Goal: Task Accomplishment & Management: Manage account settings

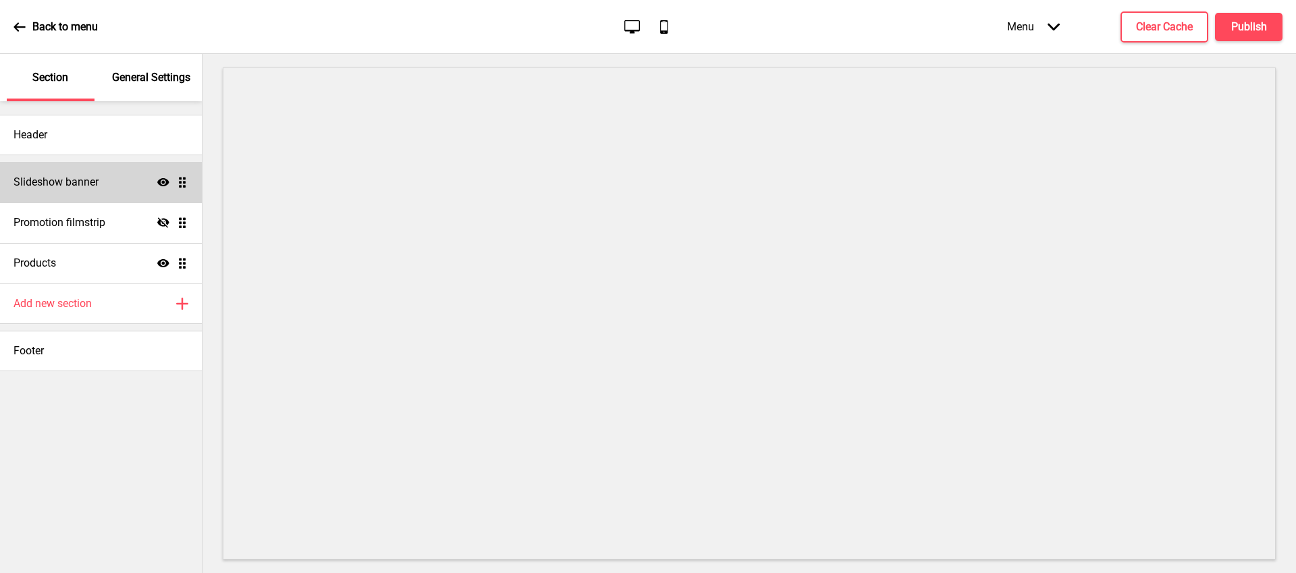
click at [42, 168] on div "Slideshow banner Show Drag" at bounding box center [101, 182] width 202 height 40
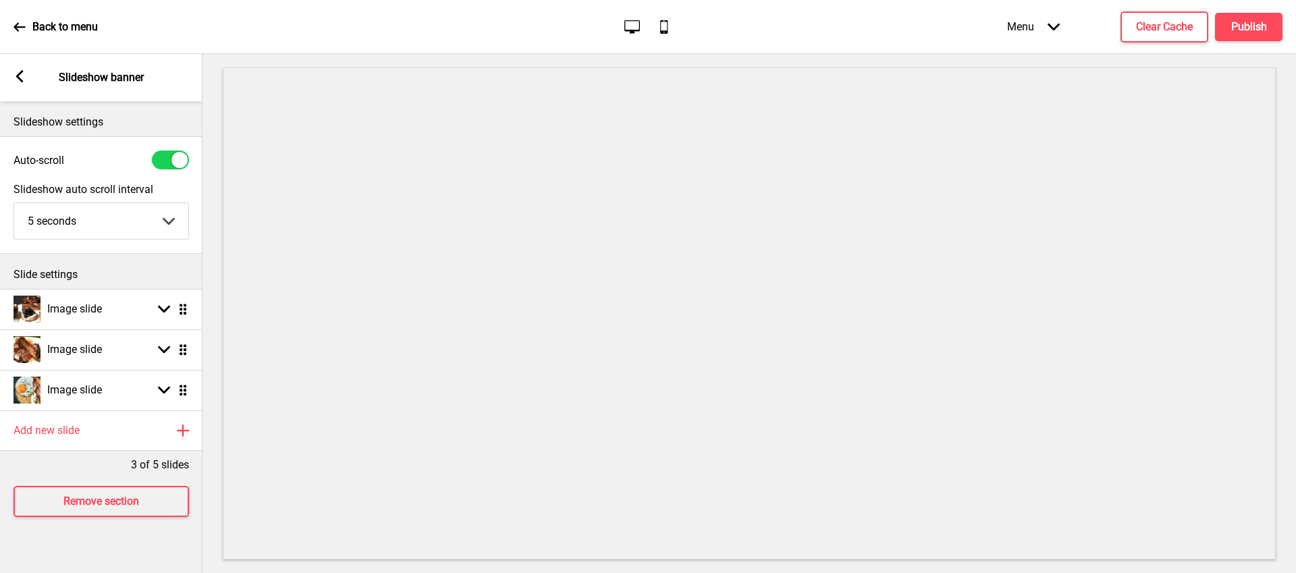
click at [16, 80] on rect at bounding box center [19, 76] width 12 height 12
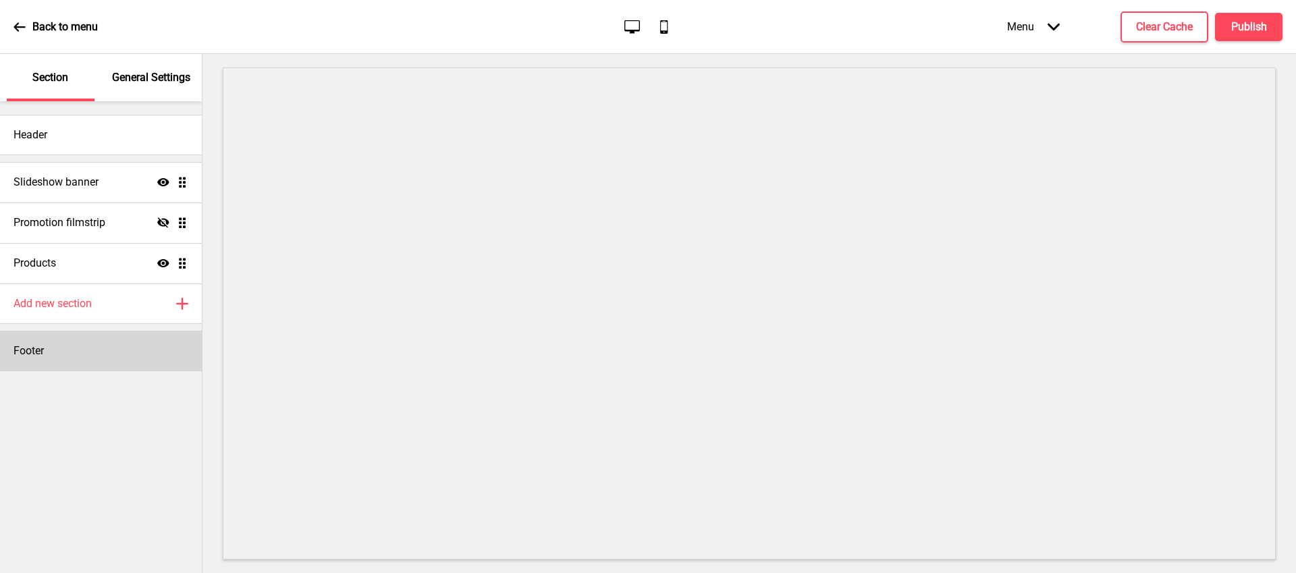
click at [78, 345] on div "Footer" at bounding box center [101, 351] width 202 height 40
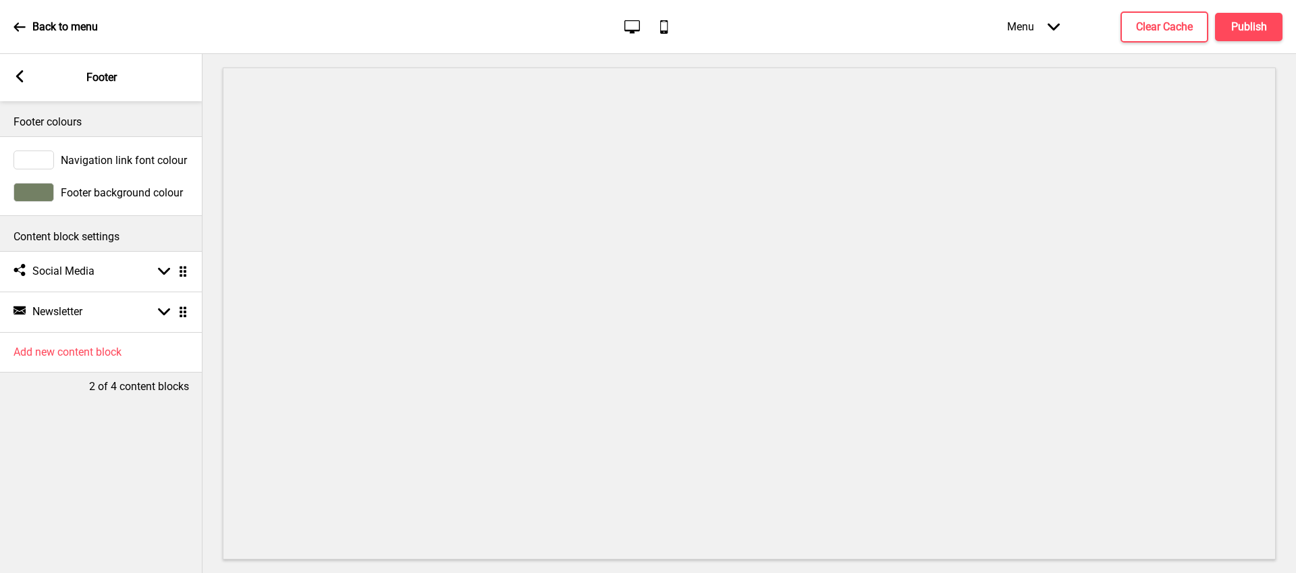
click at [22, 91] on div "Arrow left Footer" at bounding box center [101, 77] width 202 height 47
click at [22, 86] on div "Arrow left Footer" at bounding box center [101, 77] width 202 height 47
click at [23, 74] on rect at bounding box center [19, 76] width 12 height 12
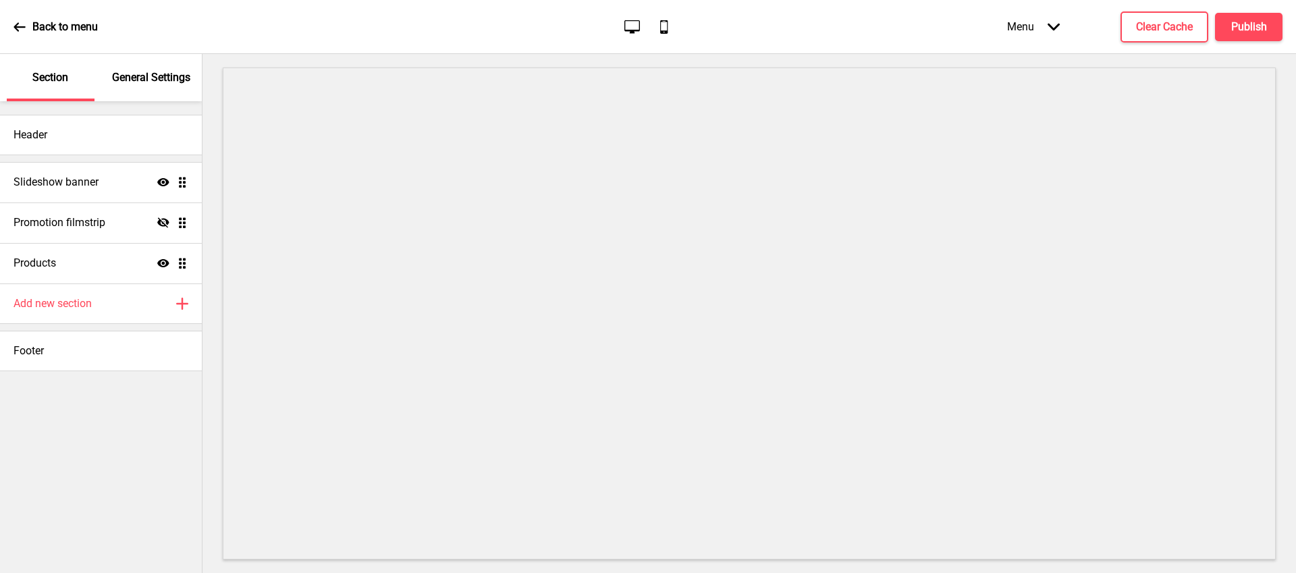
click at [152, 78] on p "General Settings" at bounding box center [151, 77] width 78 height 15
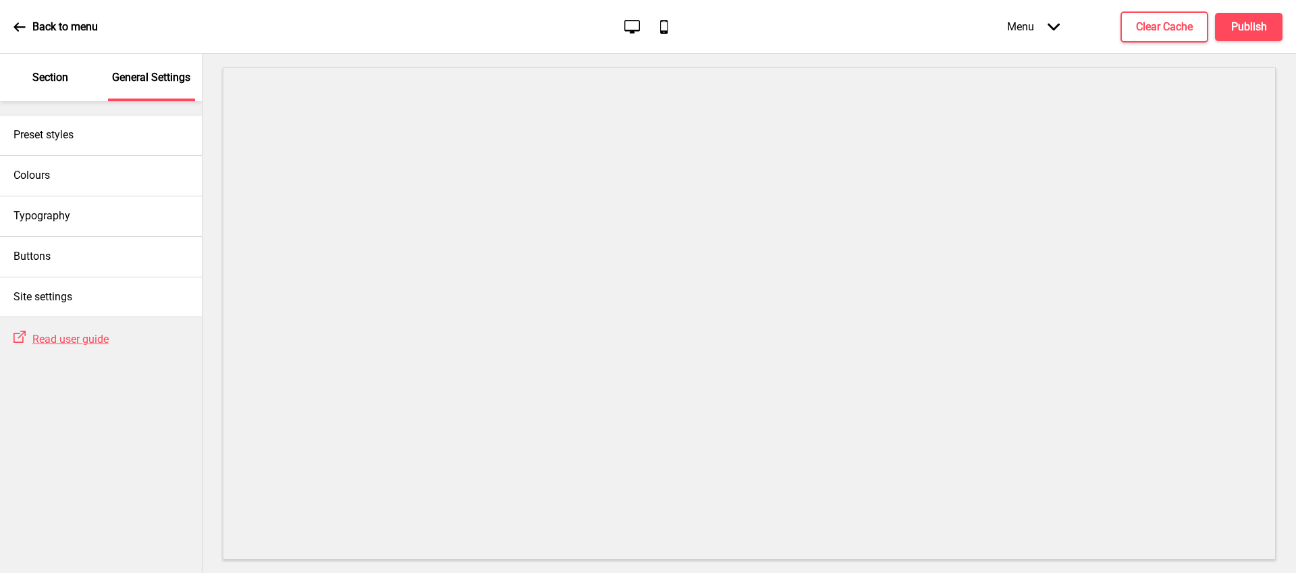
click at [20, 34] on div "Back to menu" at bounding box center [55, 27] width 84 height 36
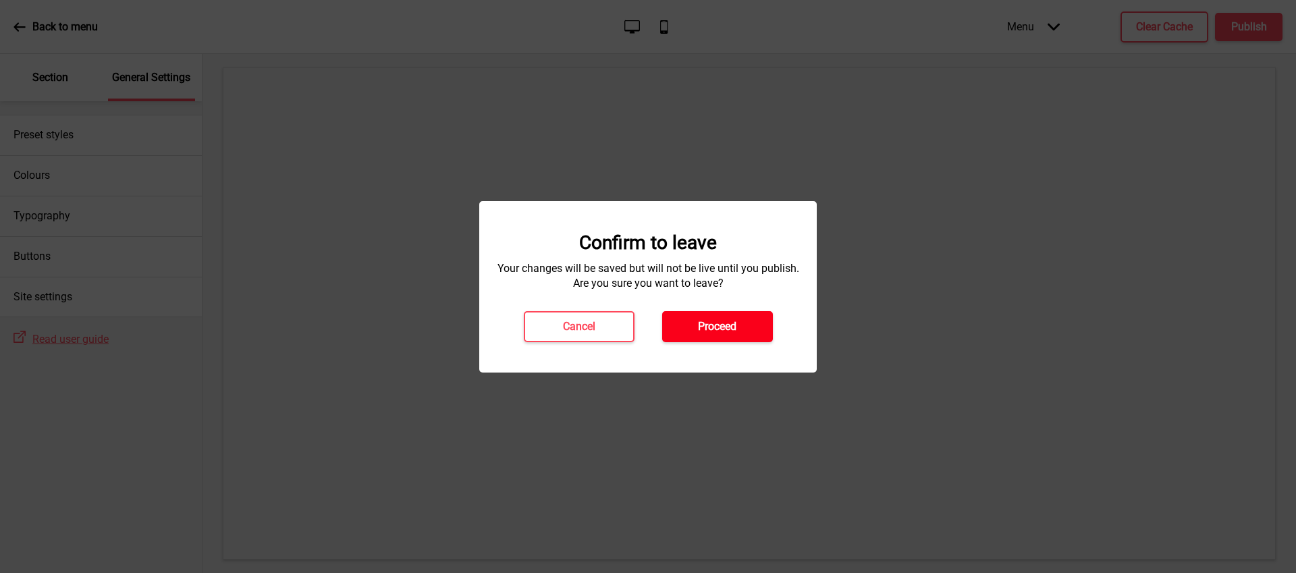
click at [728, 335] on button "Proceed" at bounding box center [717, 326] width 111 height 31
